Goal: Navigation & Orientation: Find specific page/section

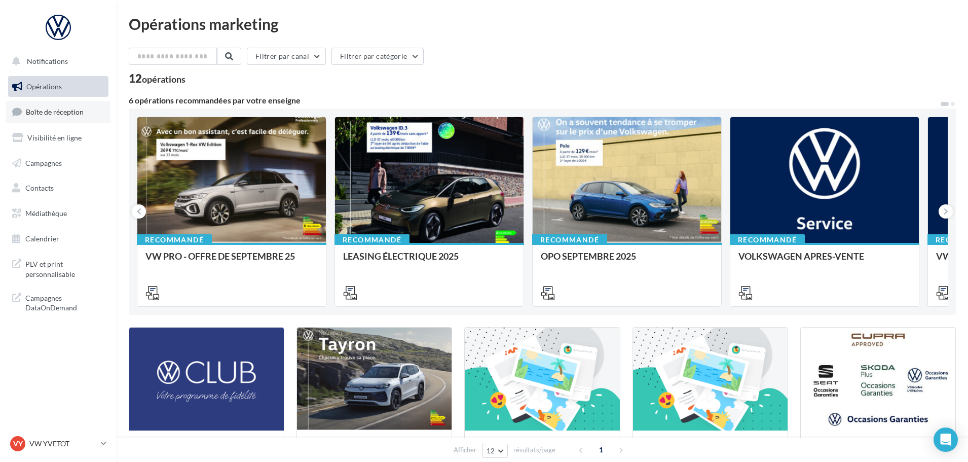
click at [51, 111] on span "Boîte de réception" at bounding box center [55, 111] width 58 height 9
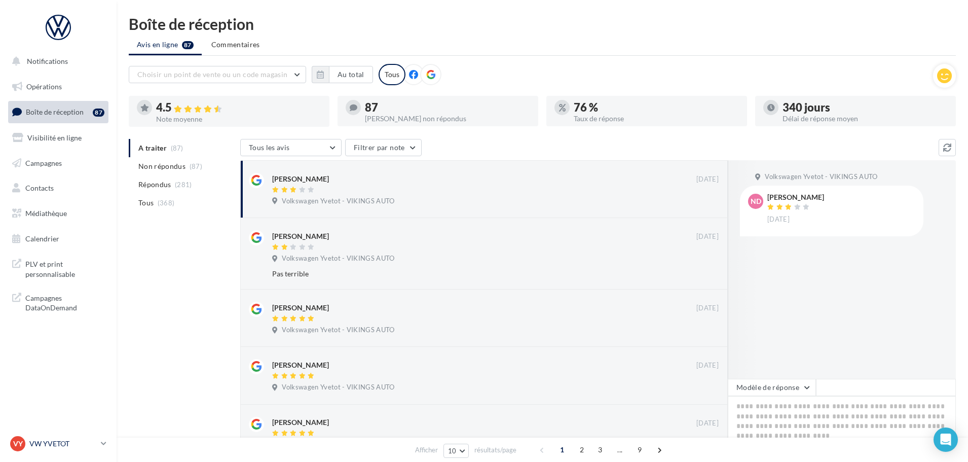
click at [85, 445] on p "VW YVETOT" at bounding box center [62, 444] width 67 height 10
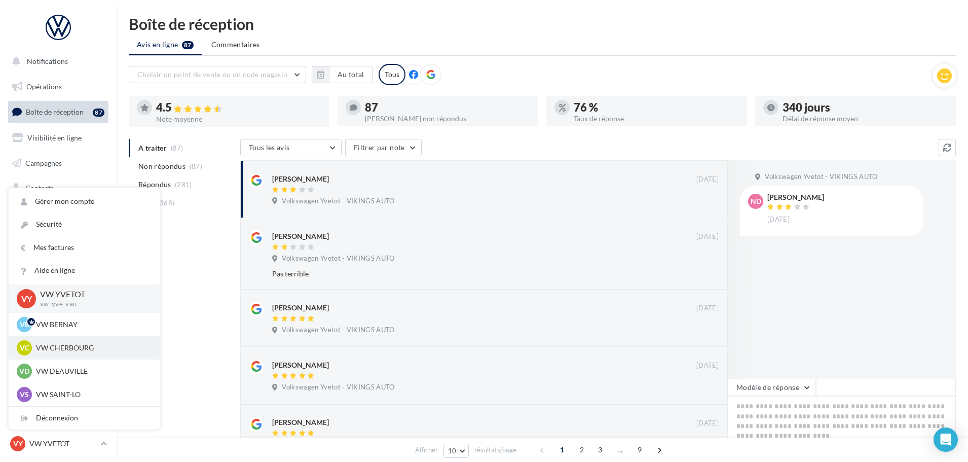
click at [85, 351] on p "VW CHERBOURG" at bounding box center [92, 348] width 112 height 10
